Goal: Task Accomplishment & Management: Manage account settings

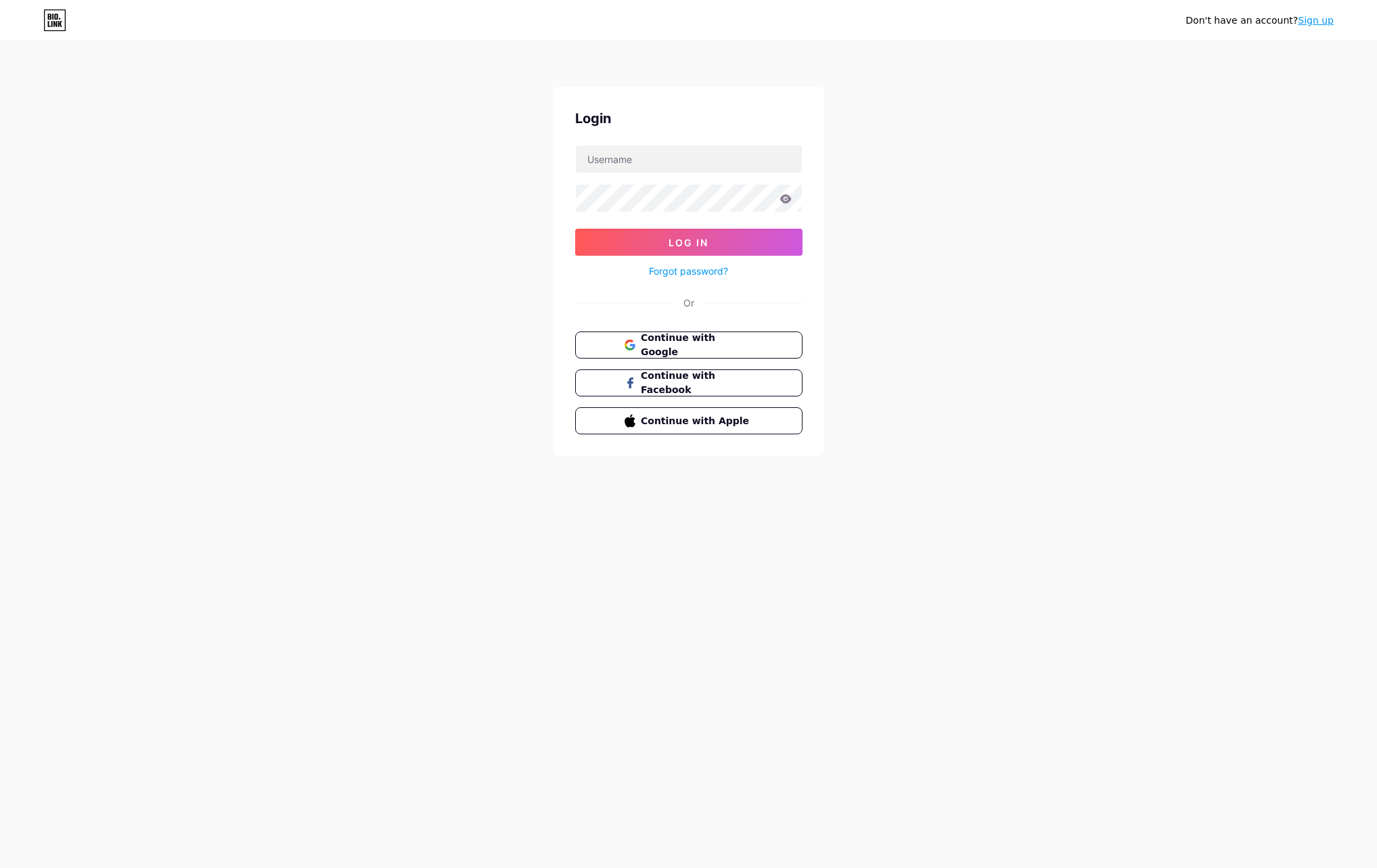
click at [691, 345] on span "Continue with Google" at bounding box center [696, 345] width 112 height 28
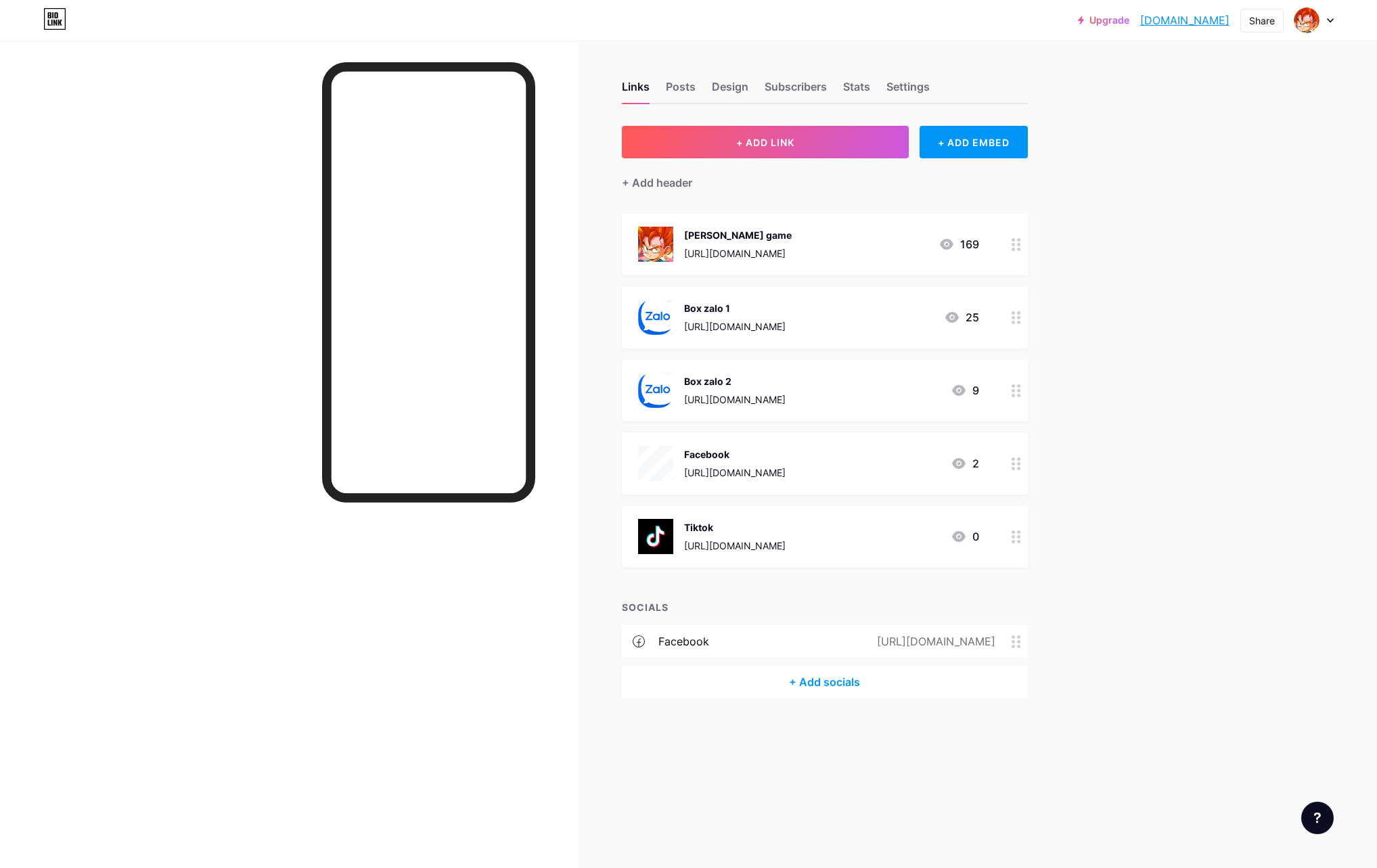
click at [218, 224] on div at bounding box center [289, 475] width 579 height 868
click at [750, 234] on div "Trang chủ game" at bounding box center [738, 235] width 108 height 14
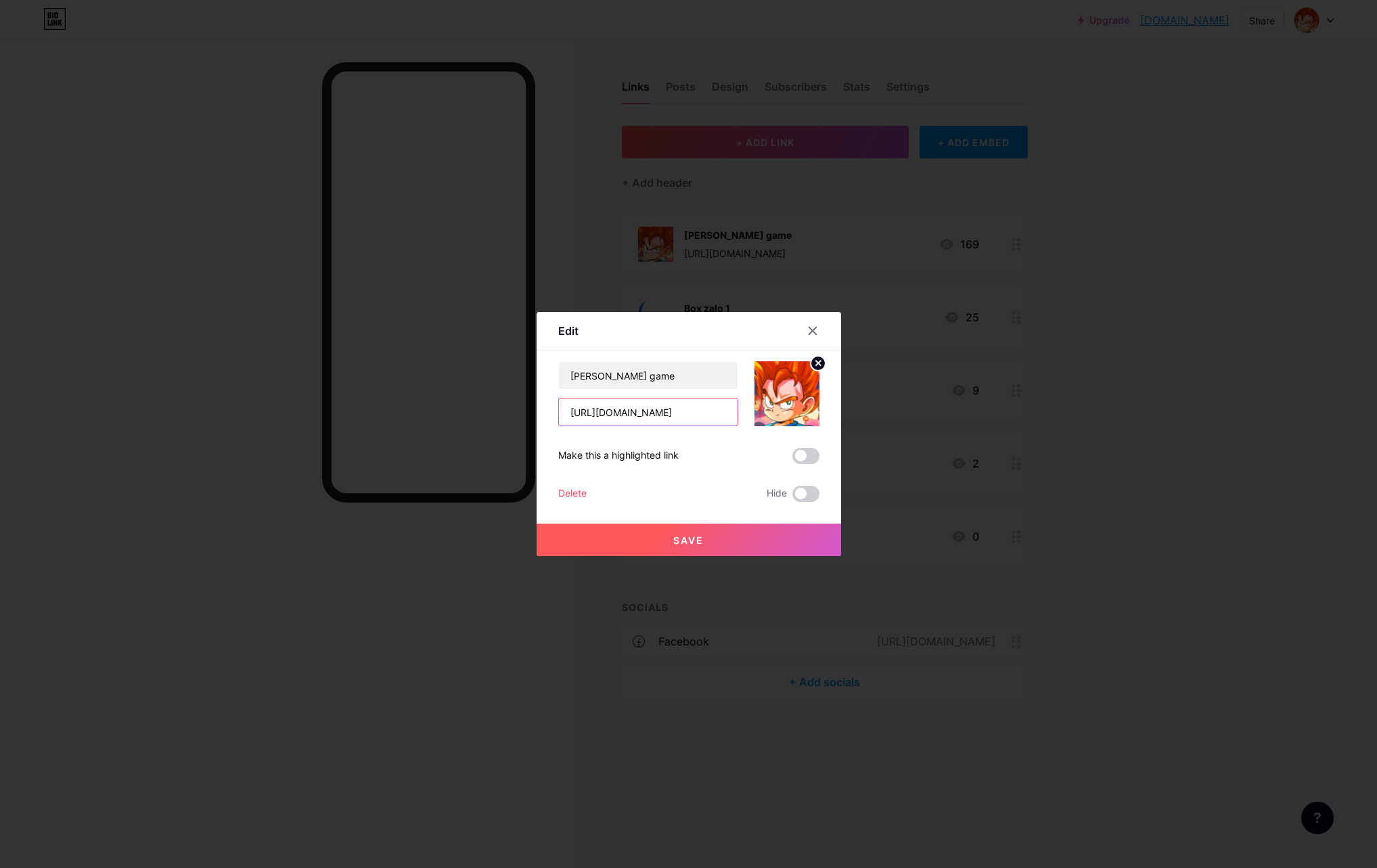
drag, startPoint x: 686, startPoint y: 415, endPoint x: 605, endPoint y: 414, distance: 81.0
click at [605, 414] on input "https://ngocrongpk.com" at bounding box center [648, 412] width 179 height 27
type input "https://thanhdi.top"
click at [688, 540] on span "Save" at bounding box center [688, 540] width 31 height 12
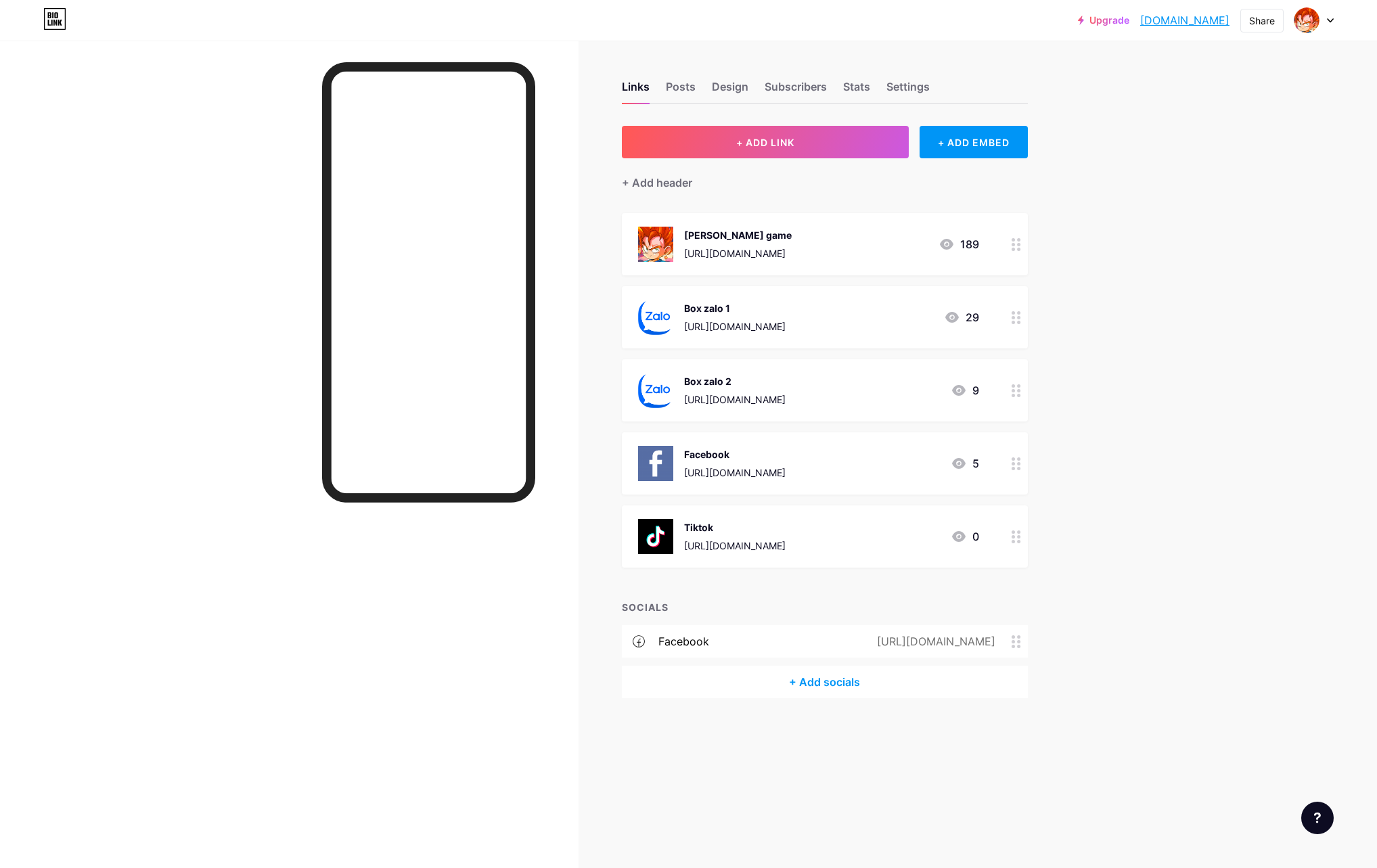
drag, startPoint x: 898, startPoint y: 321, endPoint x: 1060, endPoint y: 303, distance: 163.0
click at [1060, 303] on div "Links Posts Design Subscribers Stats Settings + ADD LINK + ADD EMBED + Add head…" at bounding box center [543, 403] width 1085 height 725
click at [1018, 317] on circle at bounding box center [1019, 317] width 3 height 3
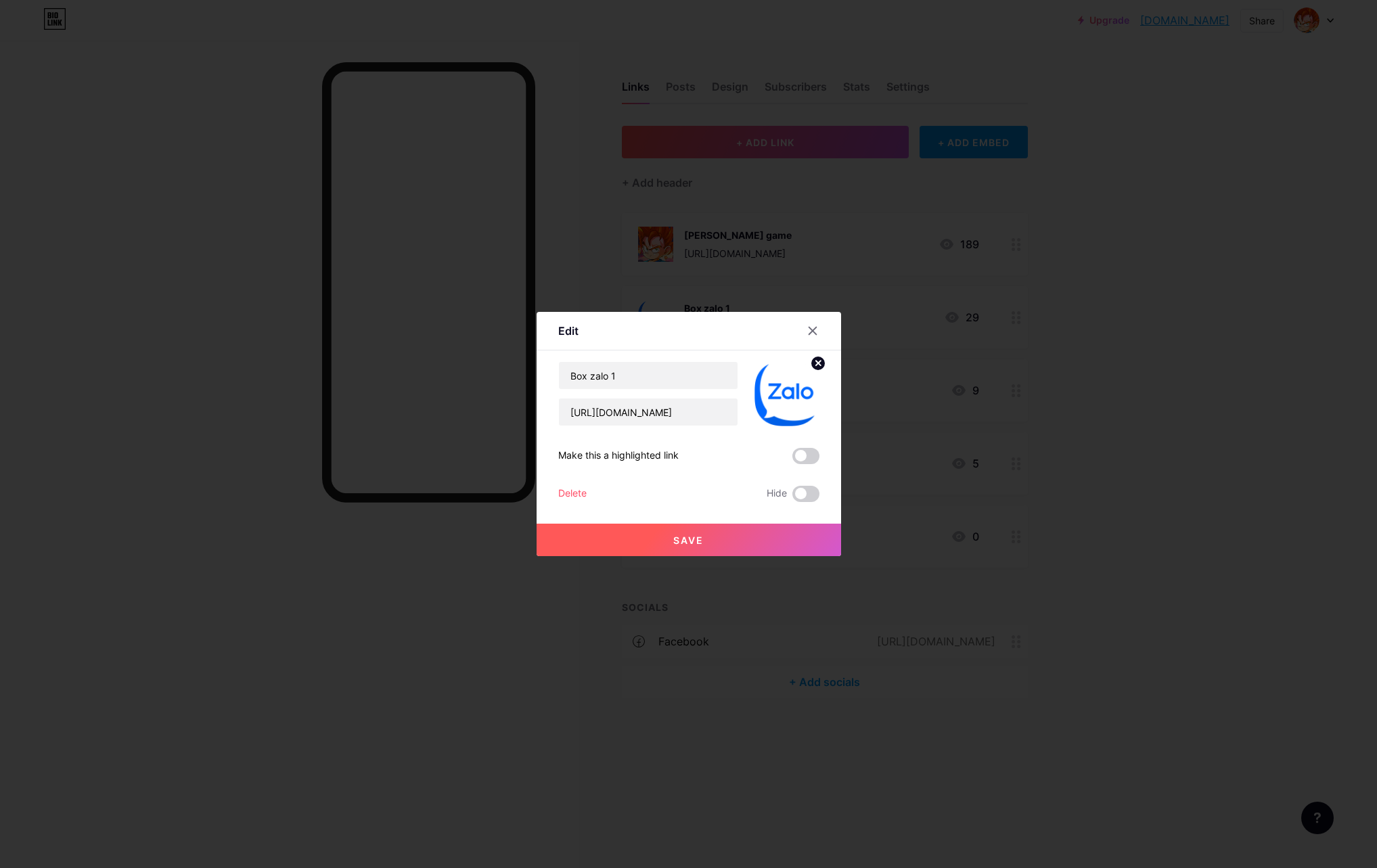
click at [576, 490] on div "Delete" at bounding box center [572, 494] width 28 height 17
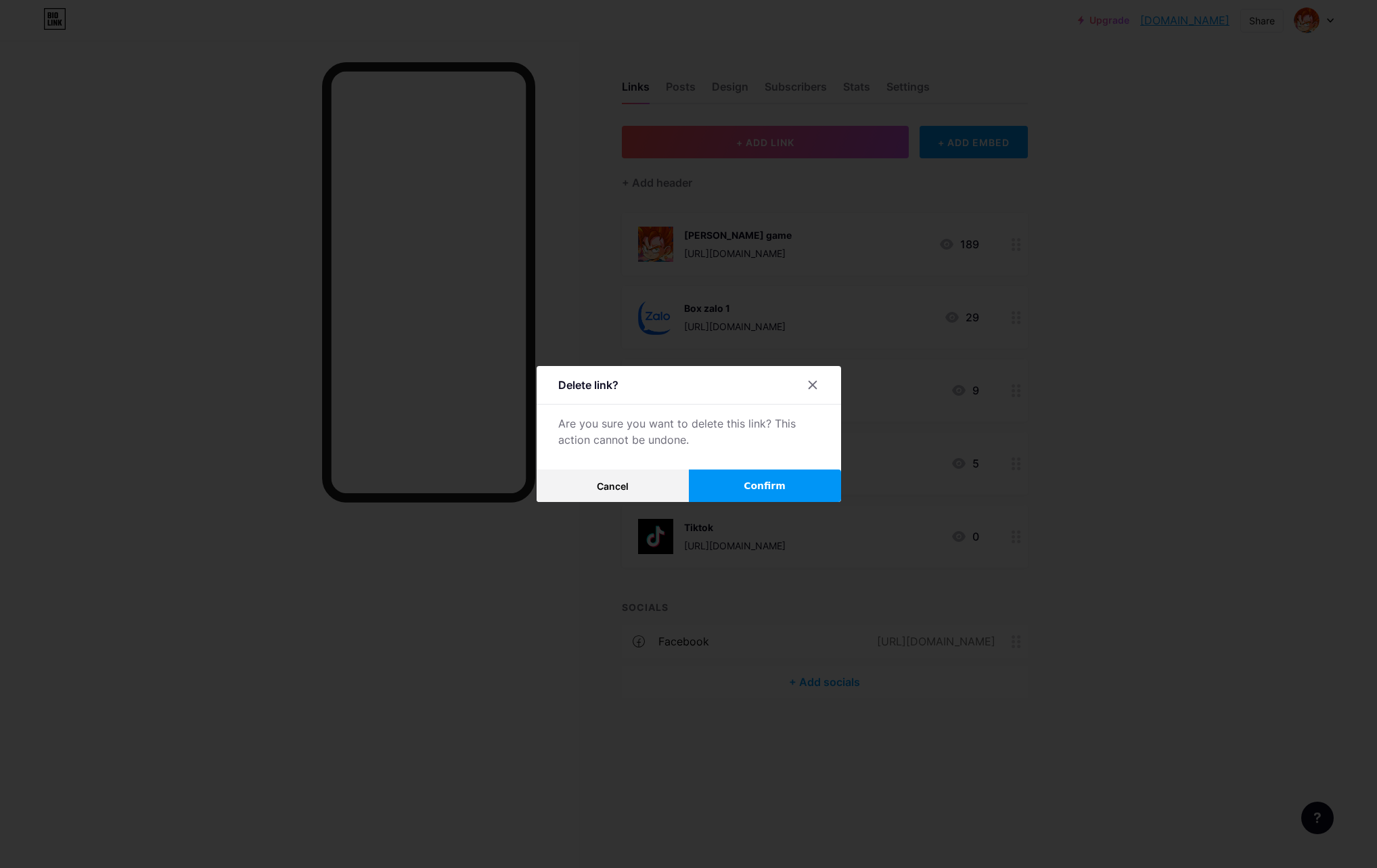
click at [779, 490] on span "Confirm" at bounding box center [764, 485] width 42 height 14
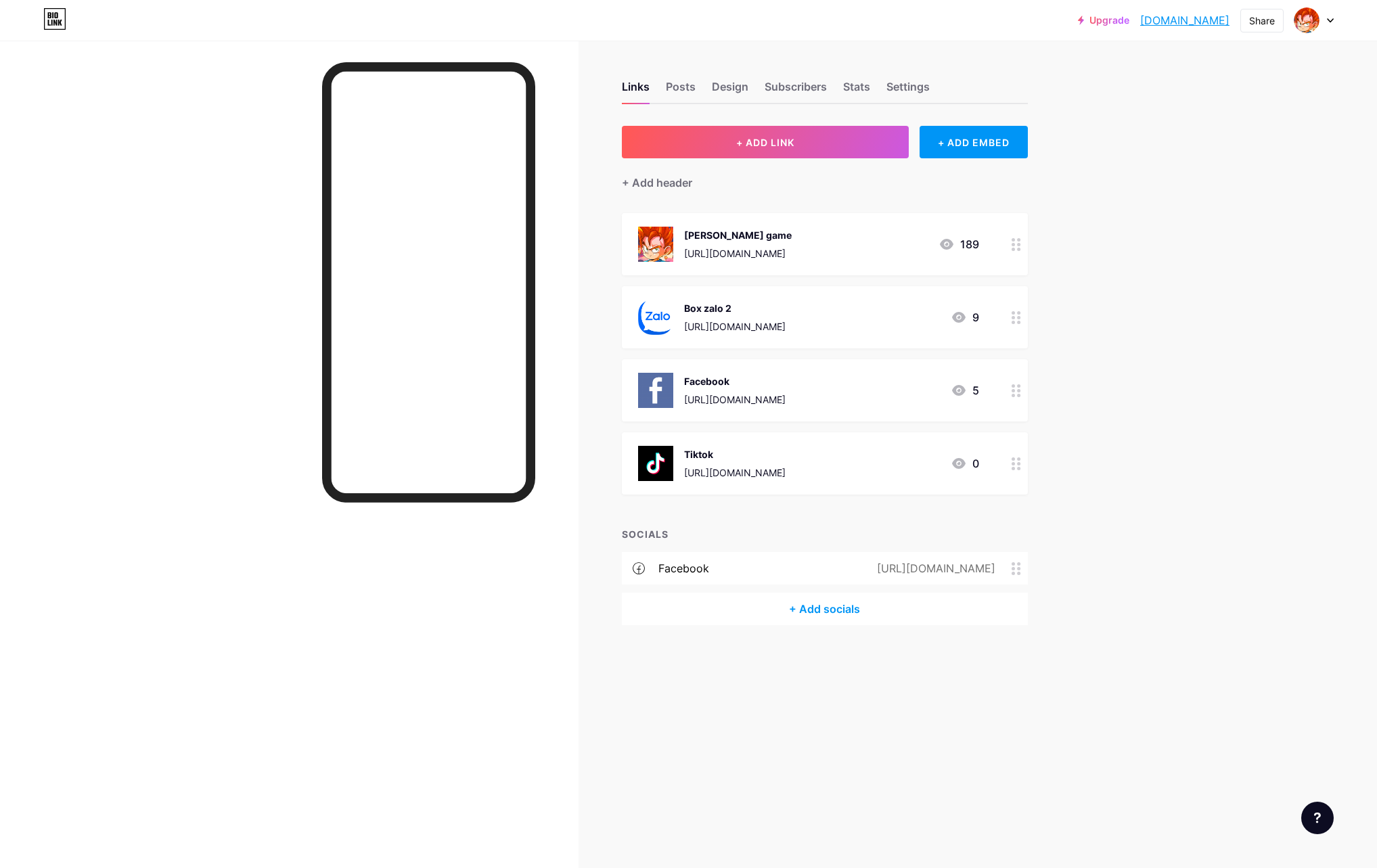
click at [1016, 322] on icon at bounding box center [1016, 317] width 9 height 13
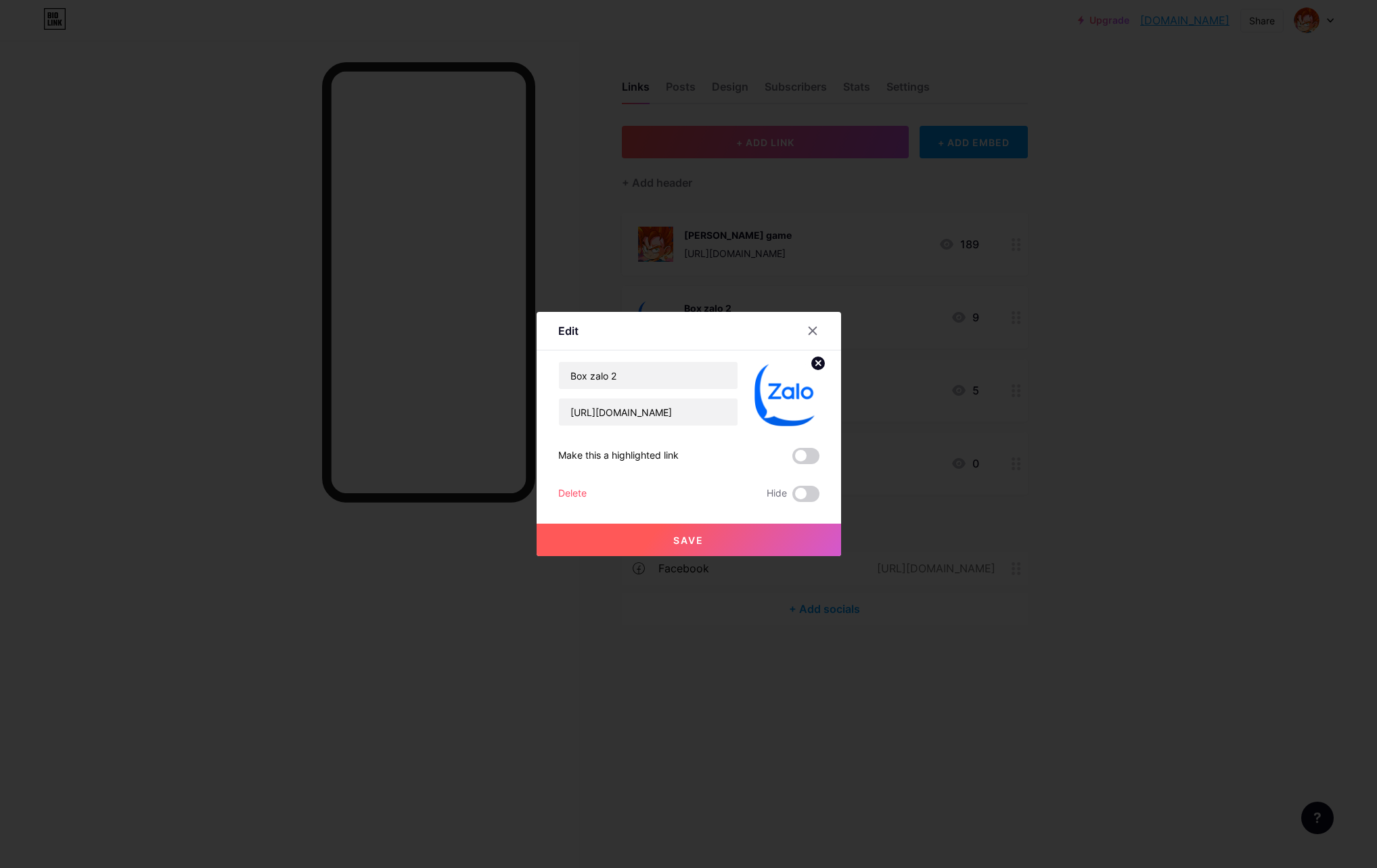
click at [575, 489] on div "Delete" at bounding box center [572, 494] width 28 height 17
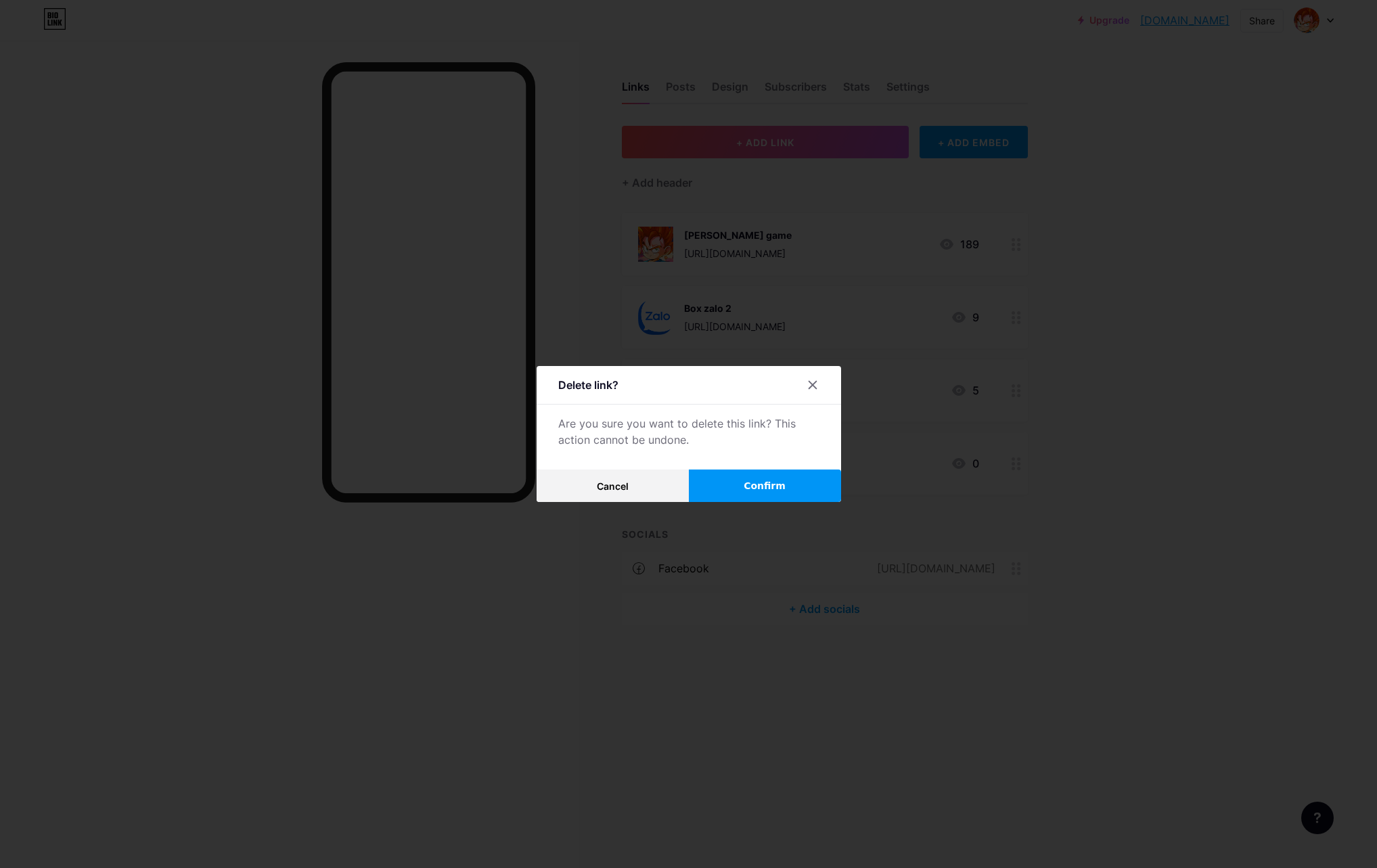
click at [772, 485] on span "Confirm" at bounding box center [764, 485] width 42 height 14
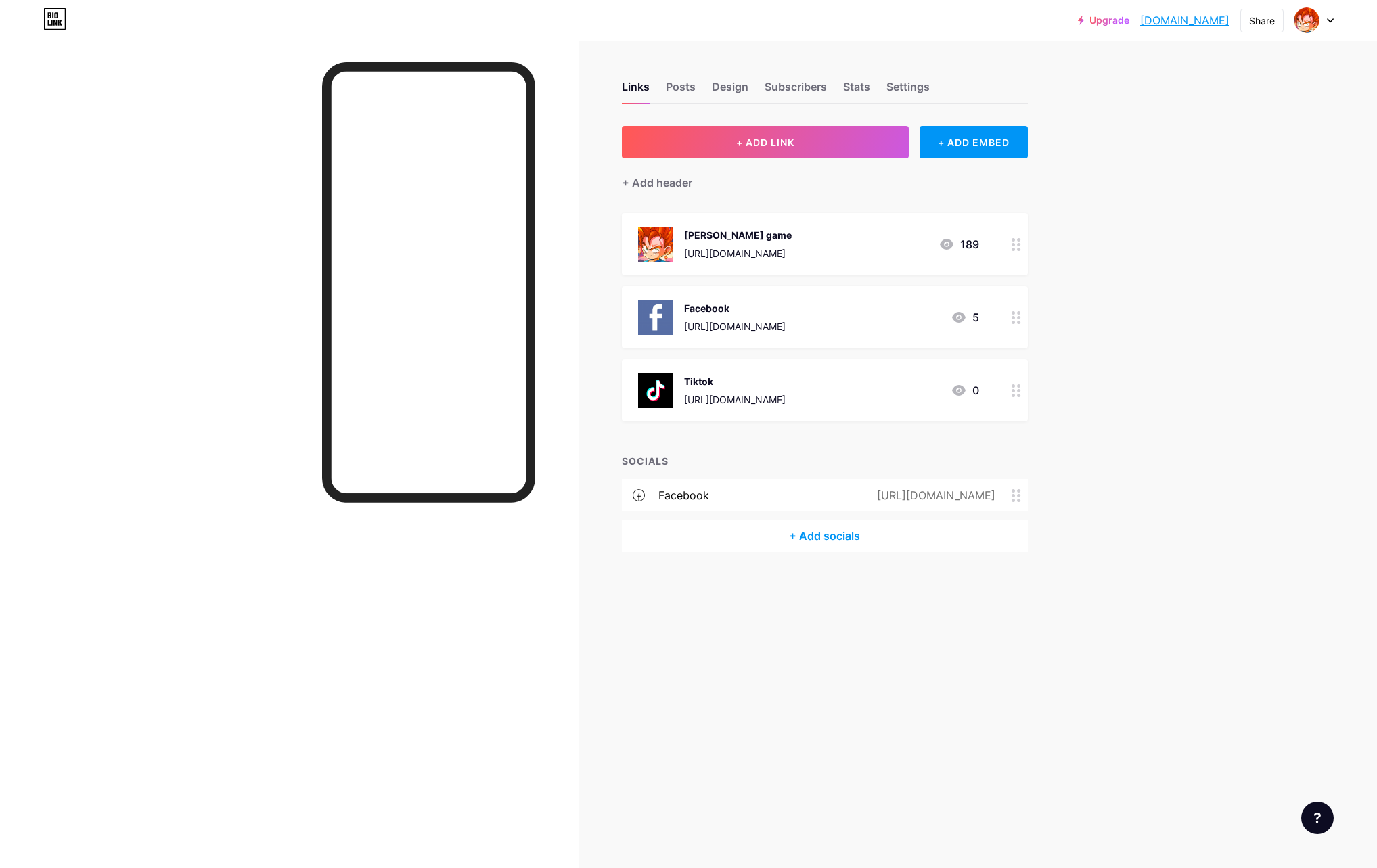
click at [1015, 311] on icon at bounding box center [1016, 317] width 9 height 13
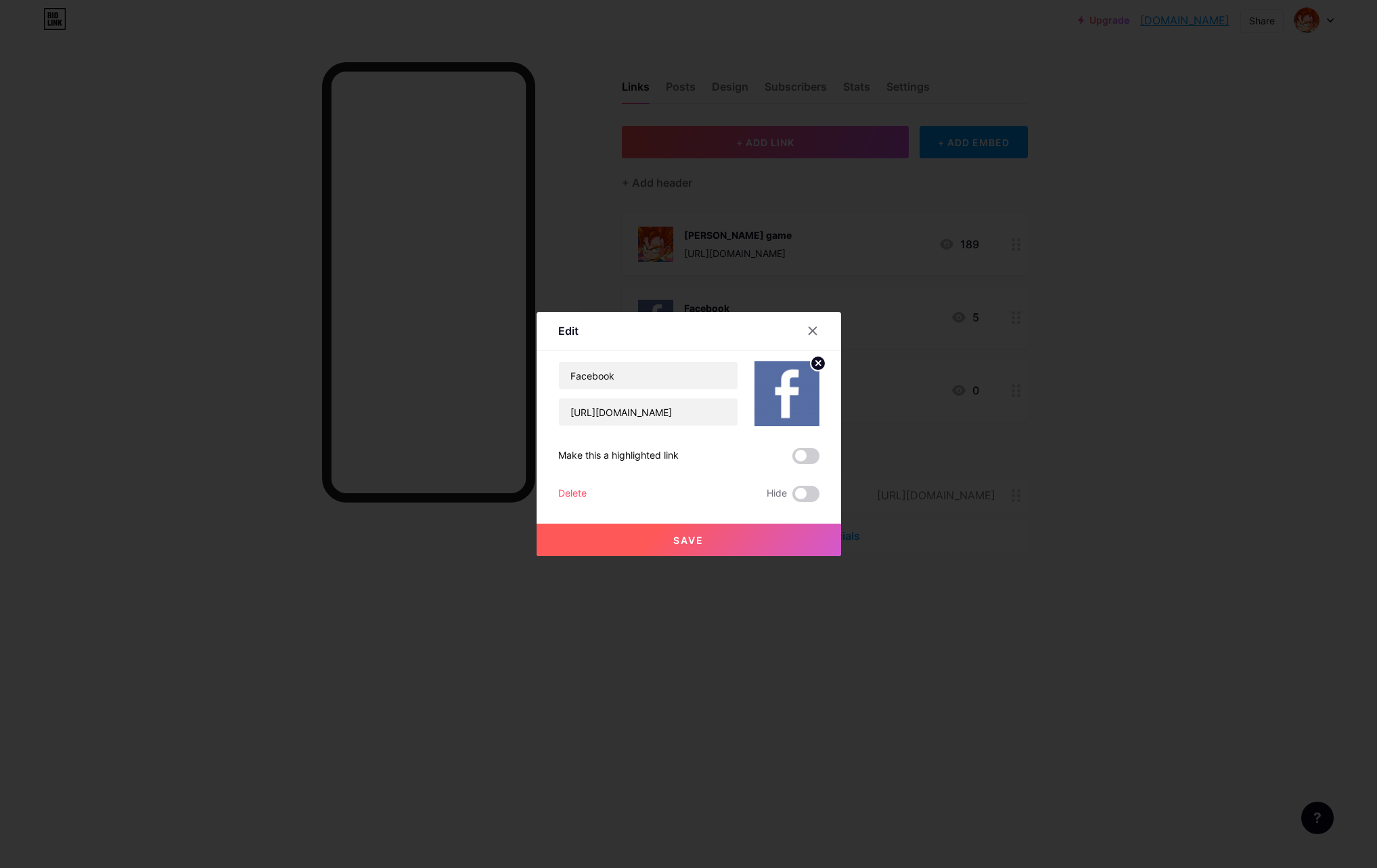
click at [567, 489] on div "Delete" at bounding box center [572, 494] width 28 height 17
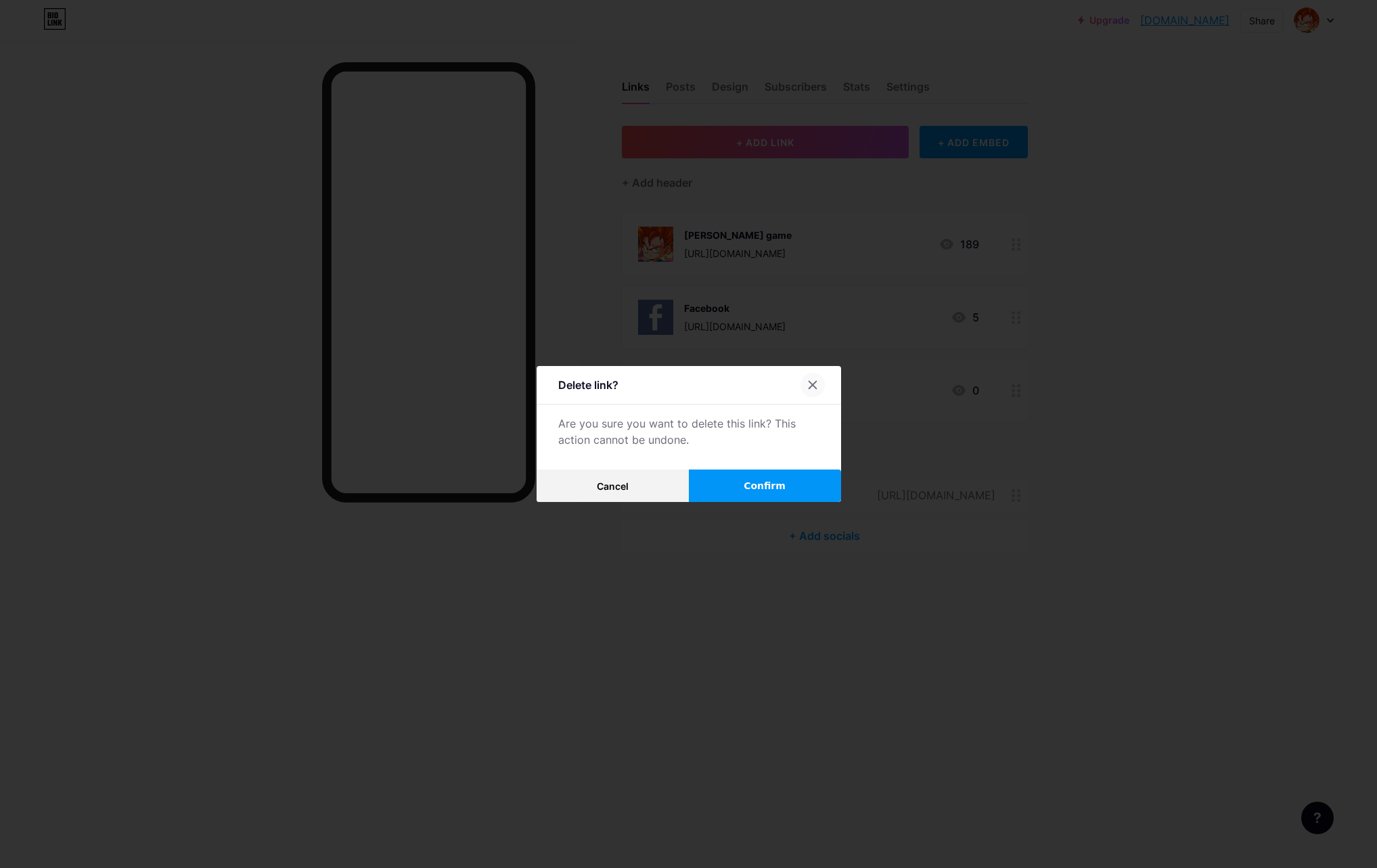
click at [817, 384] on icon at bounding box center [812, 384] width 11 height 11
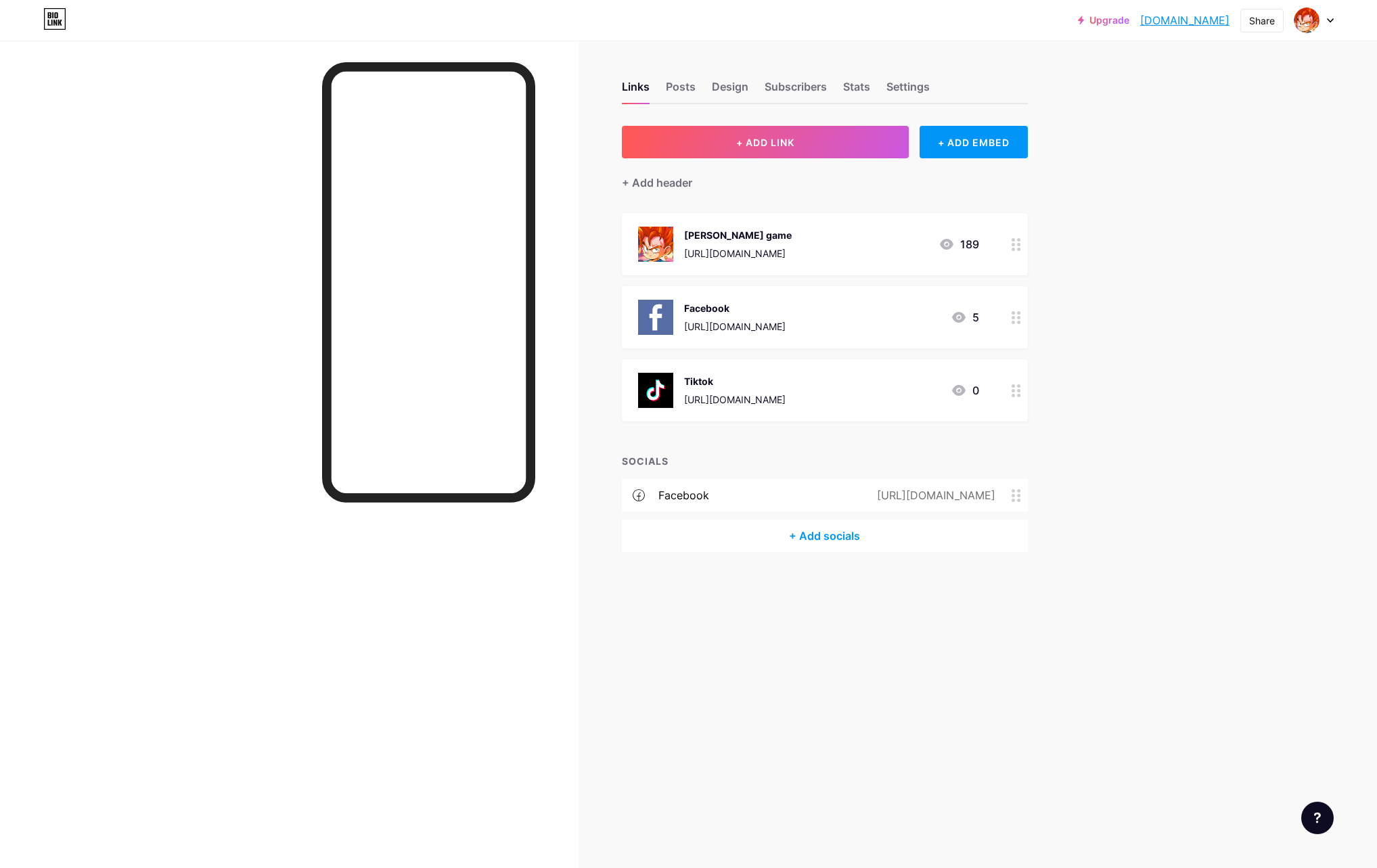
click at [1011, 392] on div at bounding box center [1016, 389] width 23 height 62
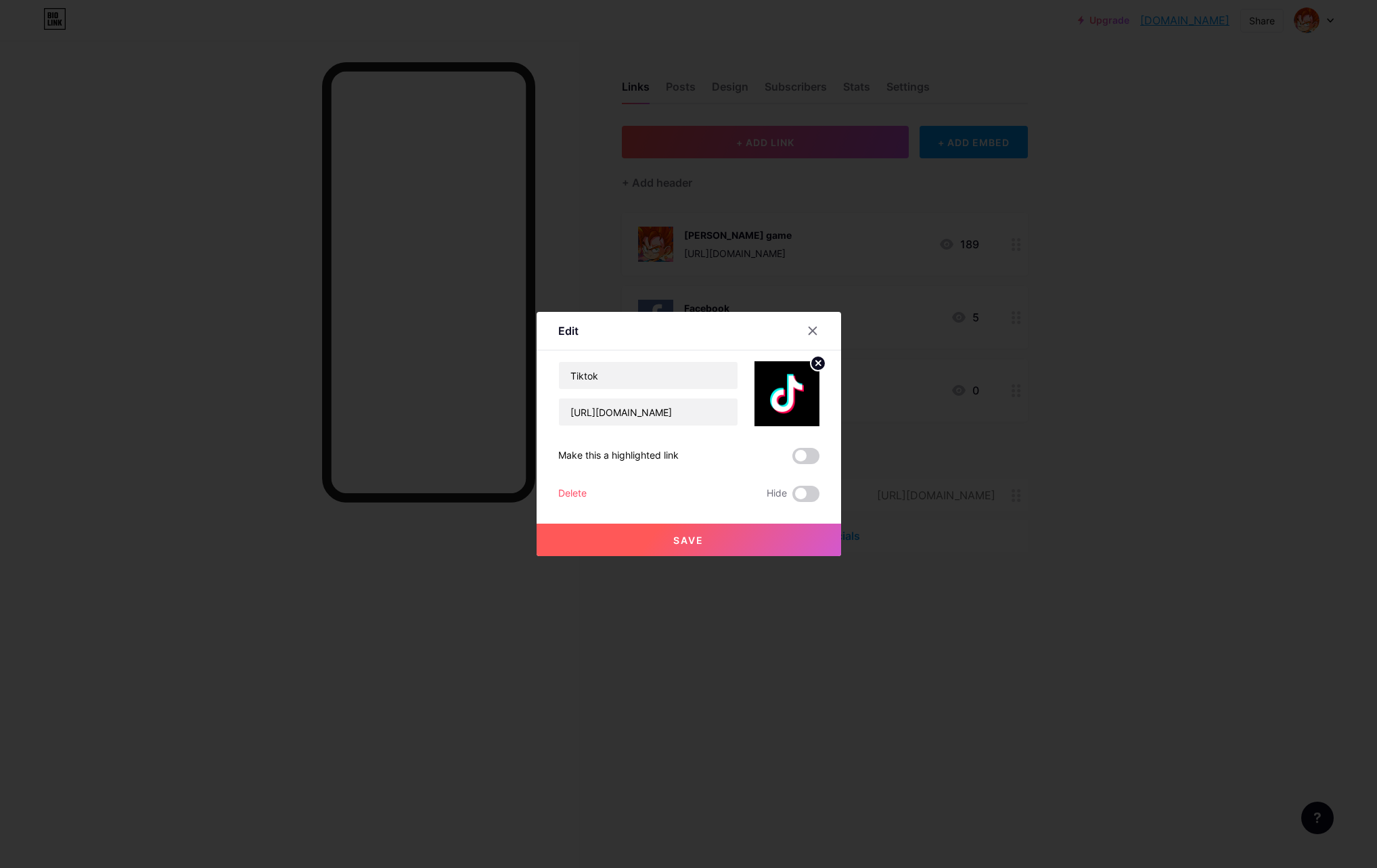
click at [574, 491] on div "Delete" at bounding box center [572, 494] width 28 height 17
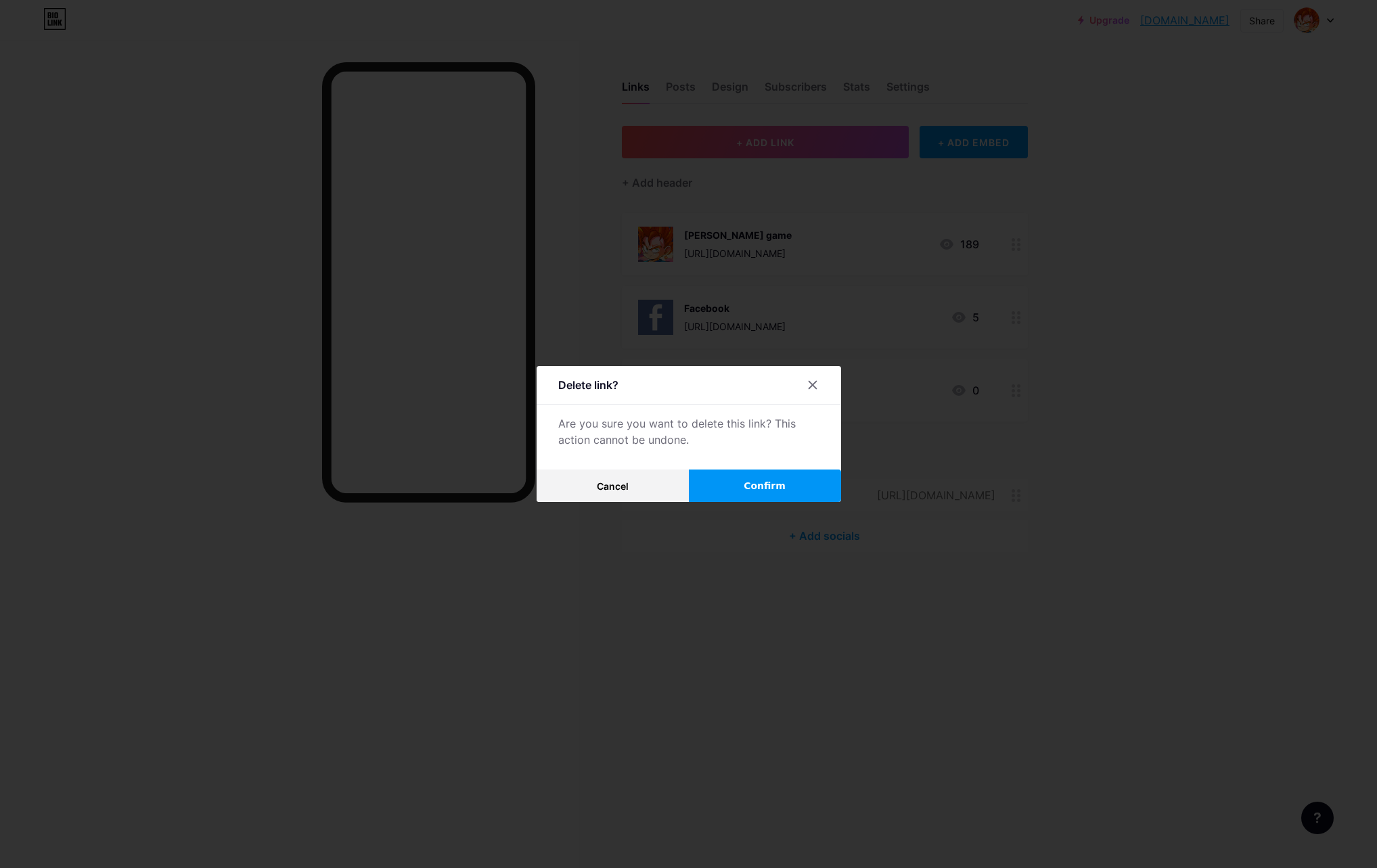
click at [795, 484] on button "Confirm" at bounding box center [765, 485] width 152 height 32
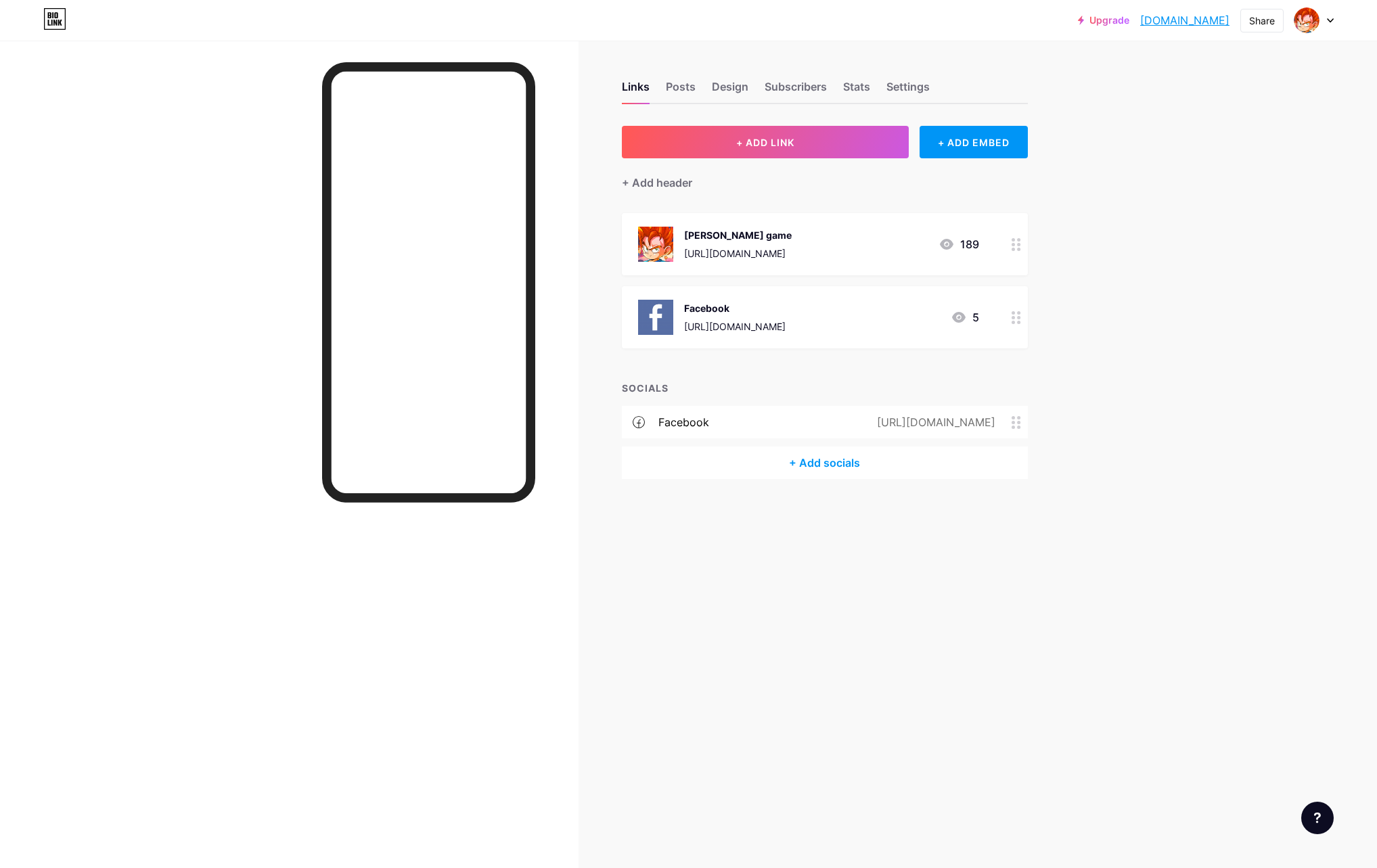
click at [778, 246] on div "Trang chủ game https://thanhdi.top 189" at bounding box center [809, 244] width 341 height 36
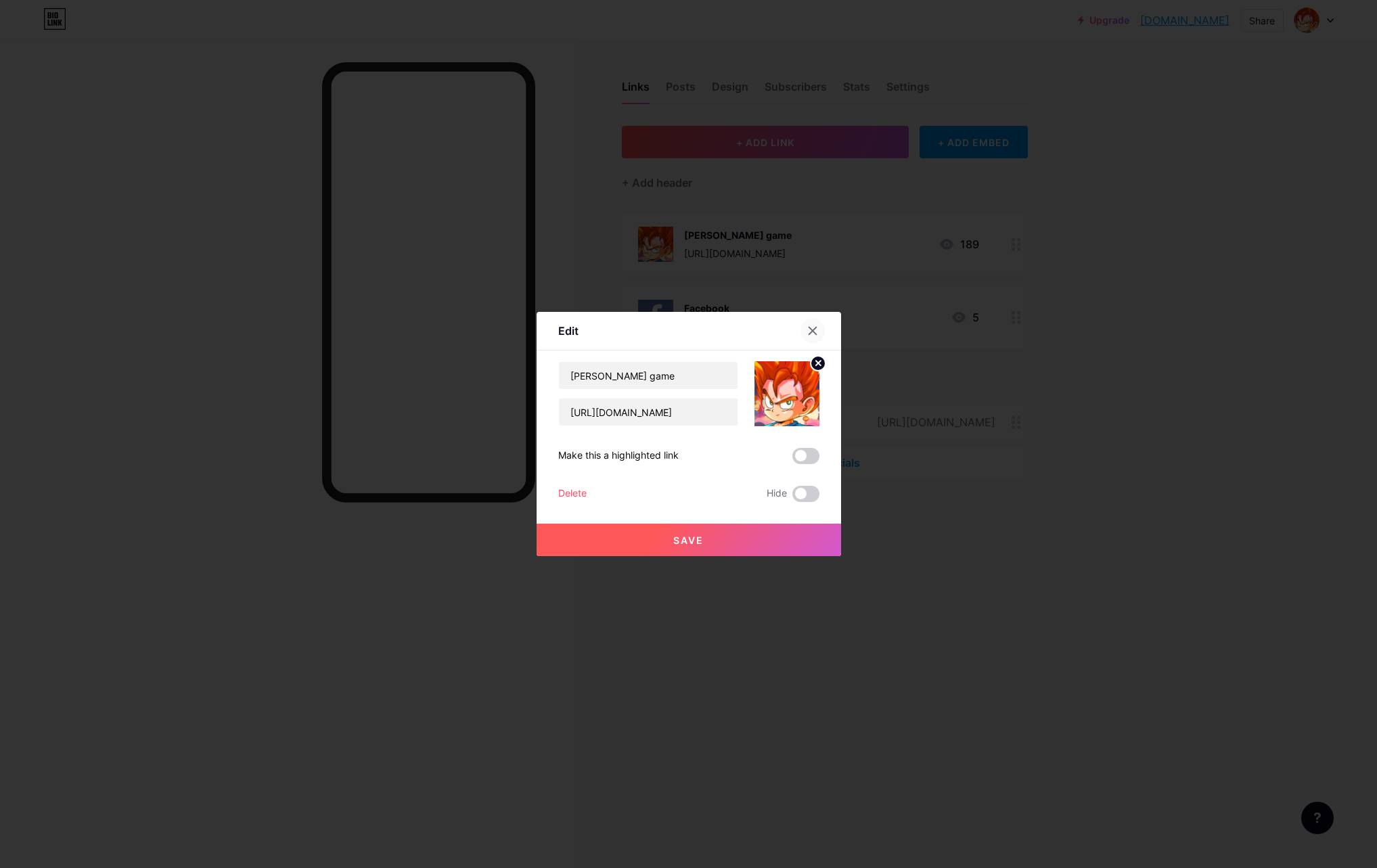
click at [819, 331] on div at bounding box center [812, 330] width 24 height 24
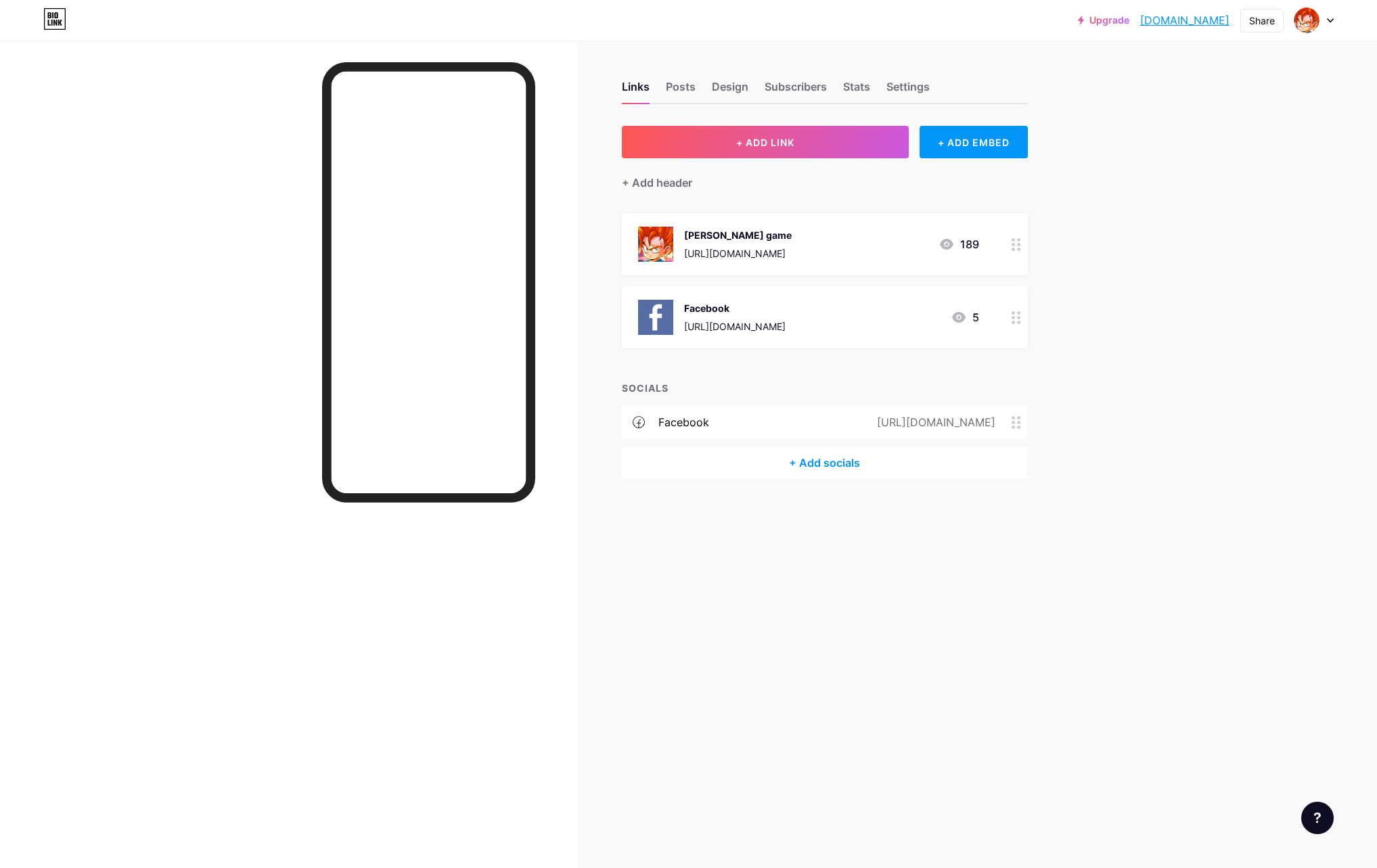
click at [1320, 23] on div at bounding box center [1313, 20] width 39 height 24
click at [1107, 100] on div "Upgrade nrotea.bio.link... nrotea.bio.link Share Switch accounts Ngọc Rồng Onli…" at bounding box center [688, 434] width 1377 height 868
click at [1255, 20] on div "Share" at bounding box center [1261, 20] width 26 height 14
click at [1207, 62] on div "Copy link" at bounding box center [1182, 69] width 202 height 32
click at [1323, 16] on div at bounding box center [1313, 20] width 39 height 24
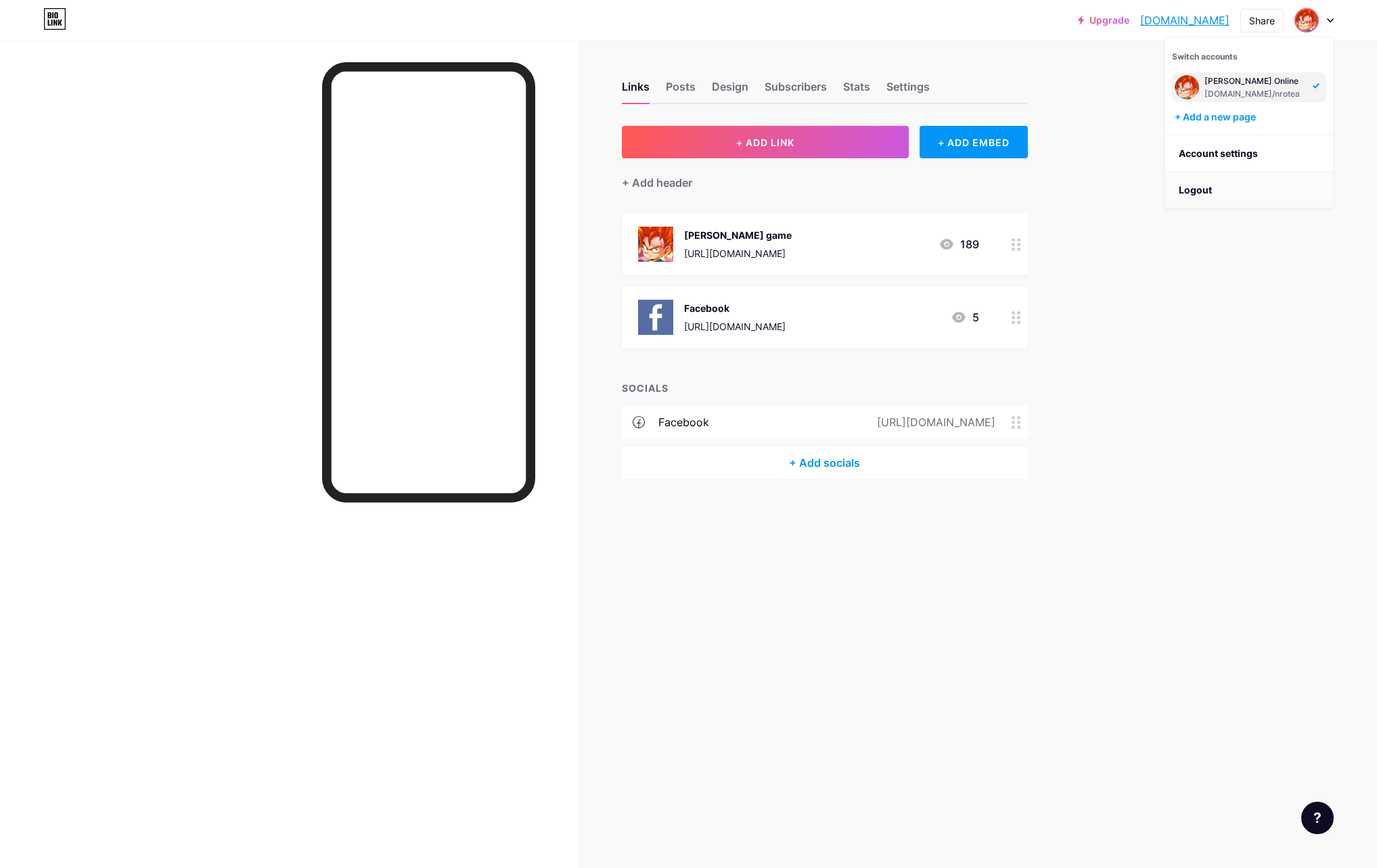
click at [1200, 192] on li "Logout" at bounding box center [1249, 190] width 168 height 36
